Goal: Transaction & Acquisition: Subscribe to service/newsletter

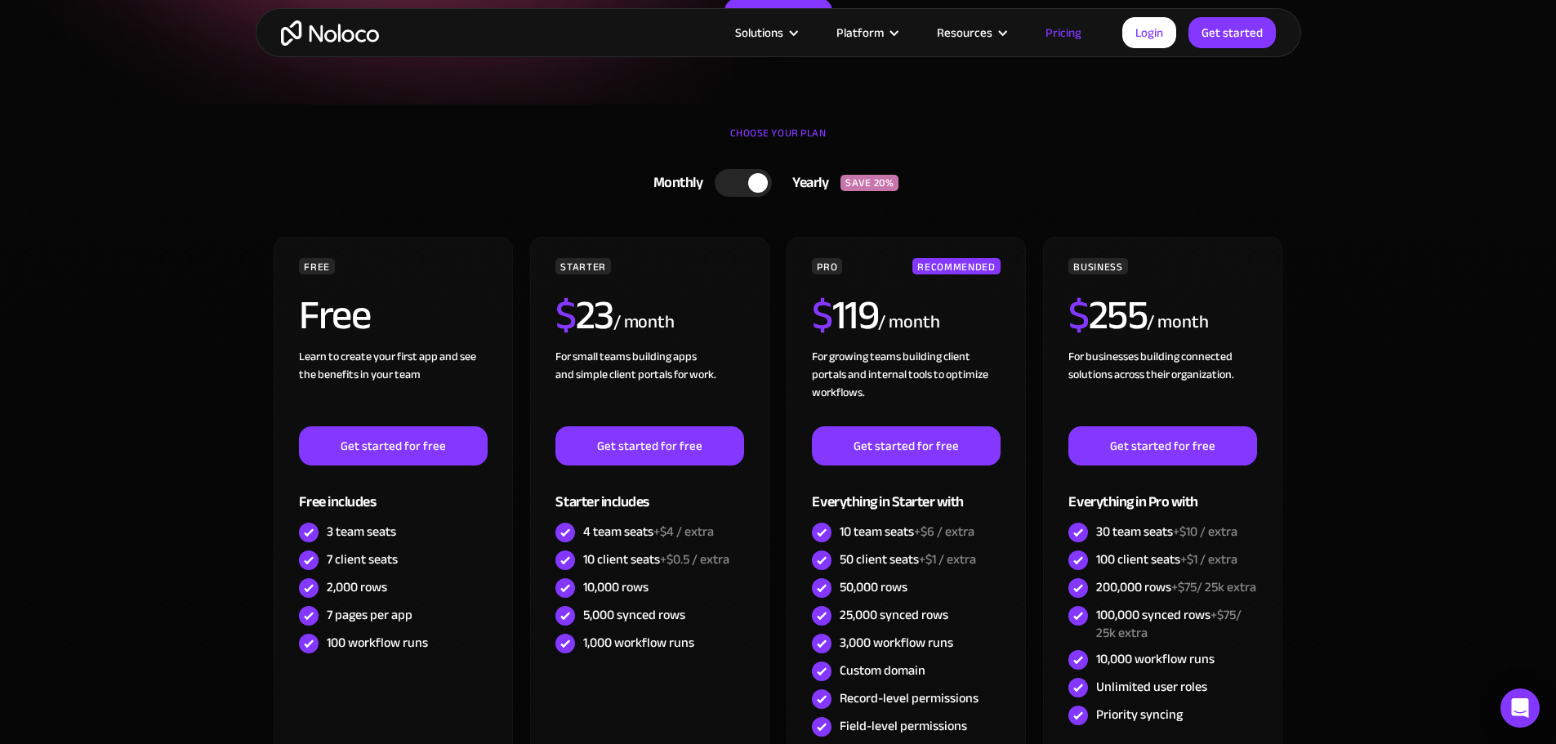
scroll to position [163, 0]
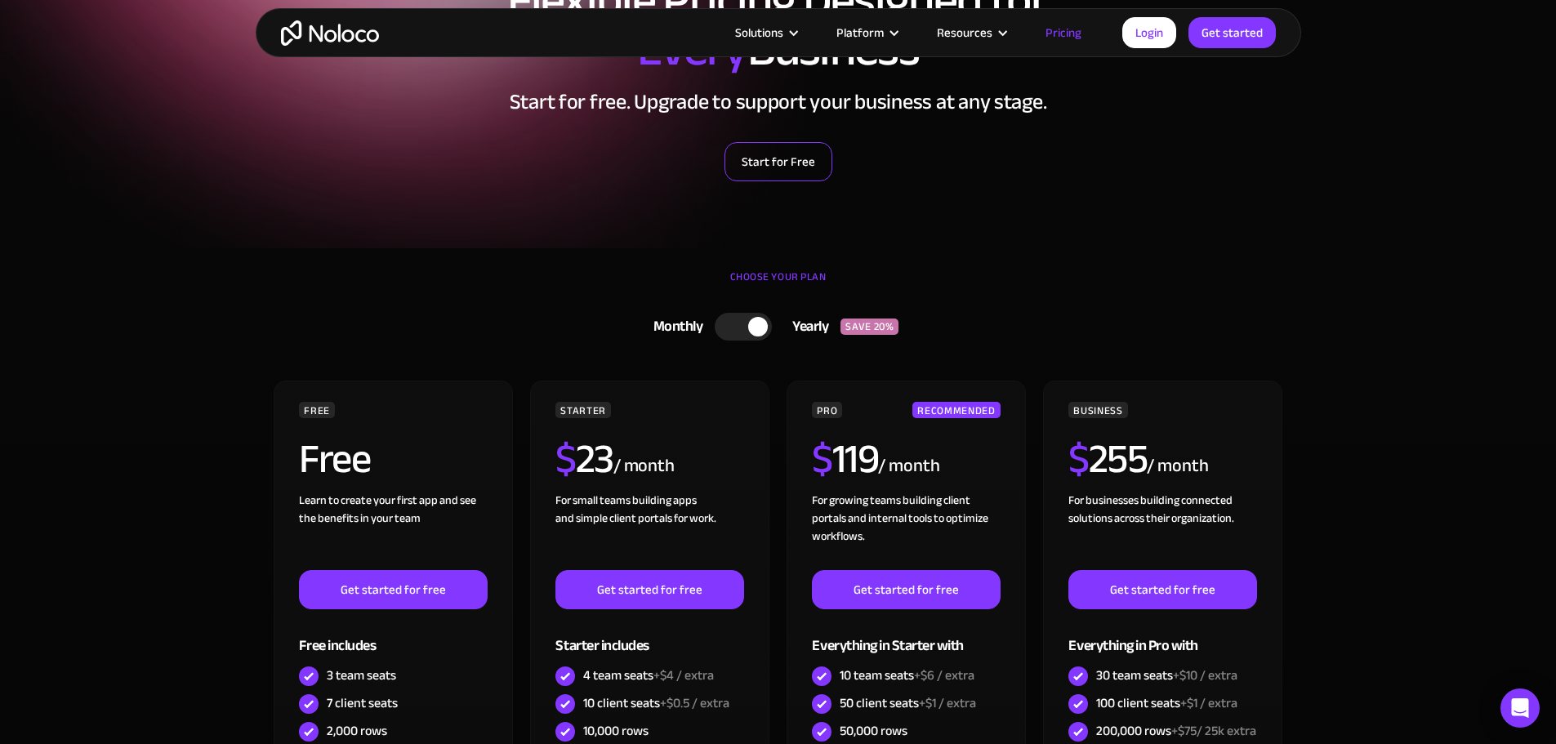
click at [801, 163] on link "Start for Free" at bounding box center [778, 161] width 108 height 39
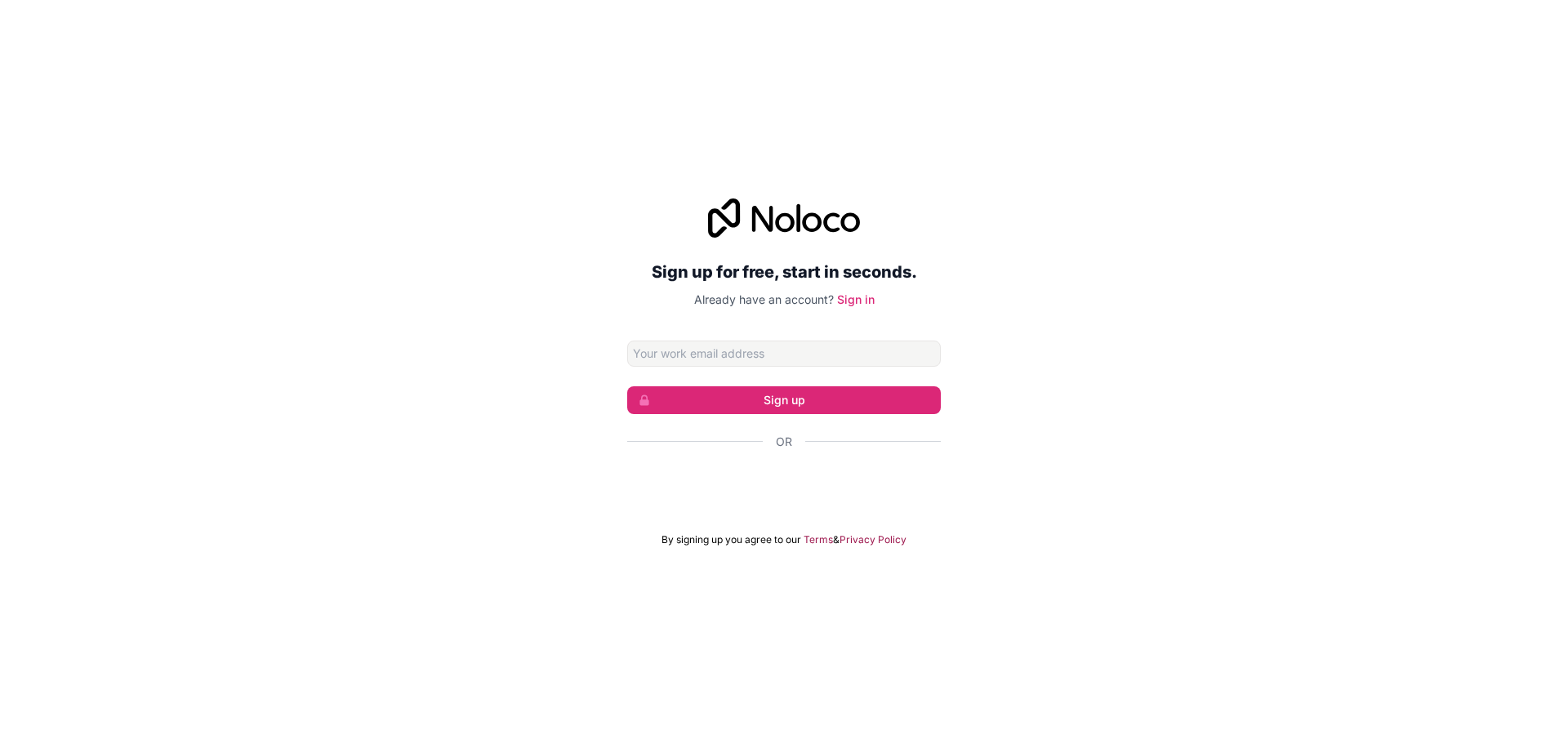
click at [804, 361] on input "Email address" at bounding box center [784, 354] width 314 height 26
click at [788, 357] on input "Email address" at bounding box center [784, 354] width 314 height 26
